Goal: Information Seeking & Learning: Learn about a topic

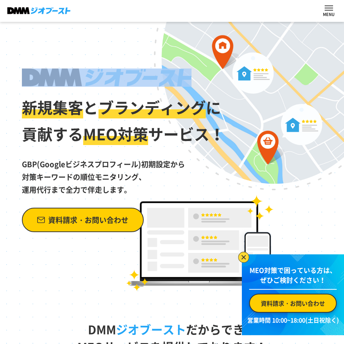
drag, startPoint x: 11, startPoint y: 81, endPoint x: 212, endPoint y: 75, distance: 201.0
click at [212, 75] on div "新規集客 と ブランディング に 貢献する MEO対策 サービス！ GBP(Googleビジネスプロフィール)初期設定から 対策キーワードの順位モニタリング、…" at bounding box center [172, 157] width 344 height 270
copy div
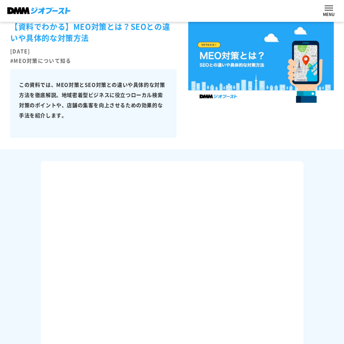
scroll to position [73, 0]
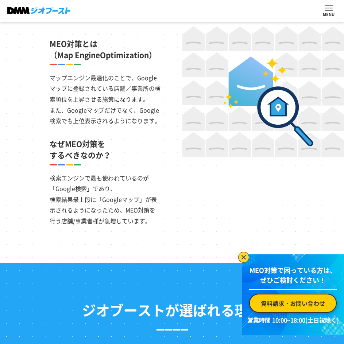
scroll to position [474, 0]
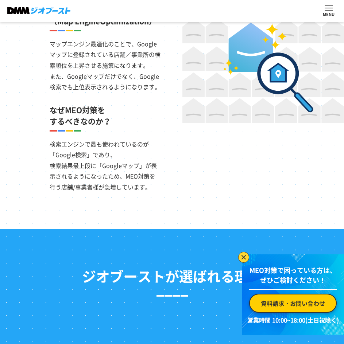
drag, startPoint x: 171, startPoint y: 89, endPoint x: 15, endPoint y: 48, distance: 161.7
click at [15, 48] on section "MEO対策とは （Map EngineOptimization） マップエンジン最適化のことで、Googleマップに登録されている店舗／事業所の検索順位を上昇…" at bounding box center [172, 93] width 344 height 274
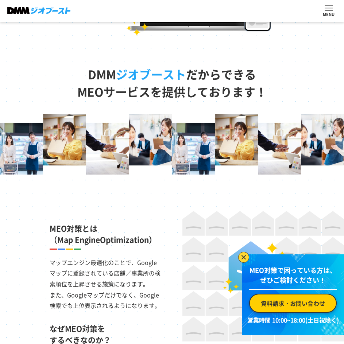
scroll to position [292, 0]
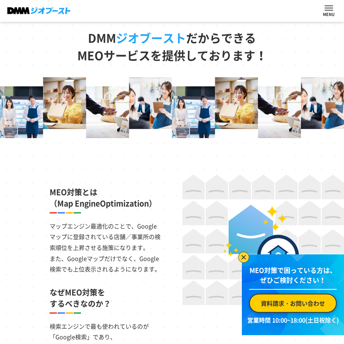
drag, startPoint x: 35, startPoint y: 194, endPoint x: 121, endPoint y: 193, distance: 86.4
click at [121, 193] on section "MEO対策とは （Map EngineOptimization） マップエンジン最適化のことで、Googleマップに登録されている店舗／事業所の検索順位を上昇…" at bounding box center [172, 275] width 344 height 274
drag, startPoint x: 171, startPoint y: 207, endPoint x: 53, endPoint y: 203, distance: 117.8
click at [53, 203] on section "MEO対策とは （Map EngineOptimization） マップエンジン最適化のことで、Googleマップに登録されている店舗／事業所の検索順位を上昇…" at bounding box center [172, 275] width 344 height 274
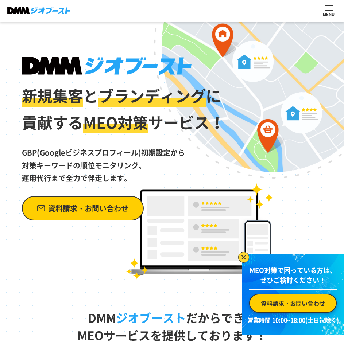
scroll to position [0, 0]
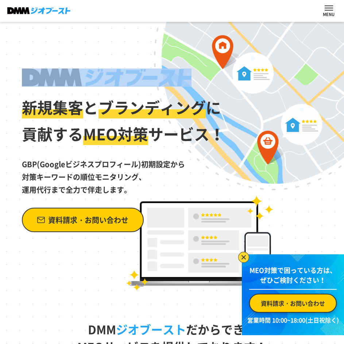
drag, startPoint x: 198, startPoint y: 81, endPoint x: 41, endPoint y: 76, distance: 157.3
click at [41, 76] on h1 "新規集客 と ブランディング に 貢献する MEO対策 サービス！" at bounding box center [123, 108] width 203 height 79
copy div
